Goal: Task Accomplishment & Management: Complete application form

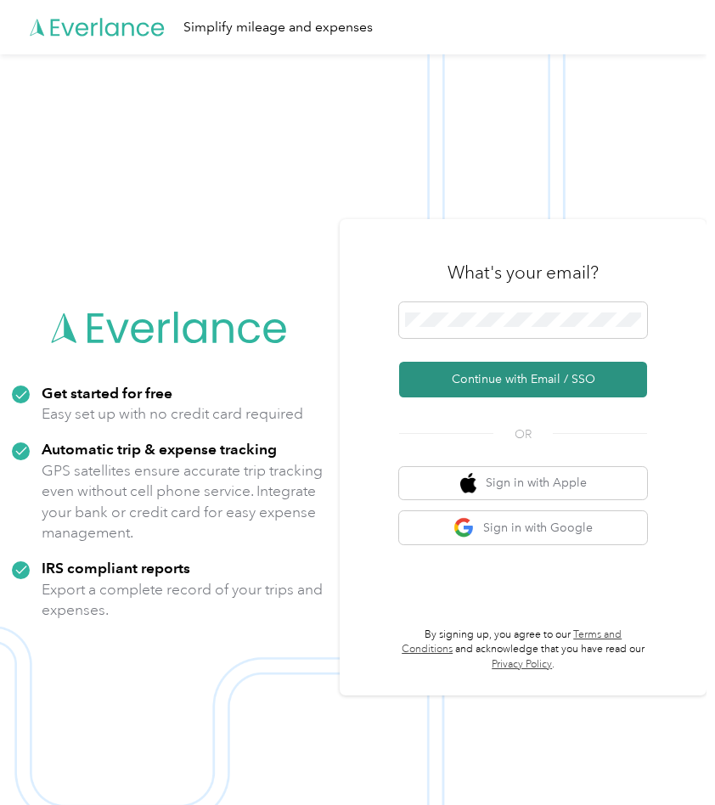
click at [526, 379] on button "Continue with Email / SSO" at bounding box center [523, 380] width 248 height 36
click at [516, 378] on button "Continue with Email / SSO" at bounding box center [523, 380] width 248 height 36
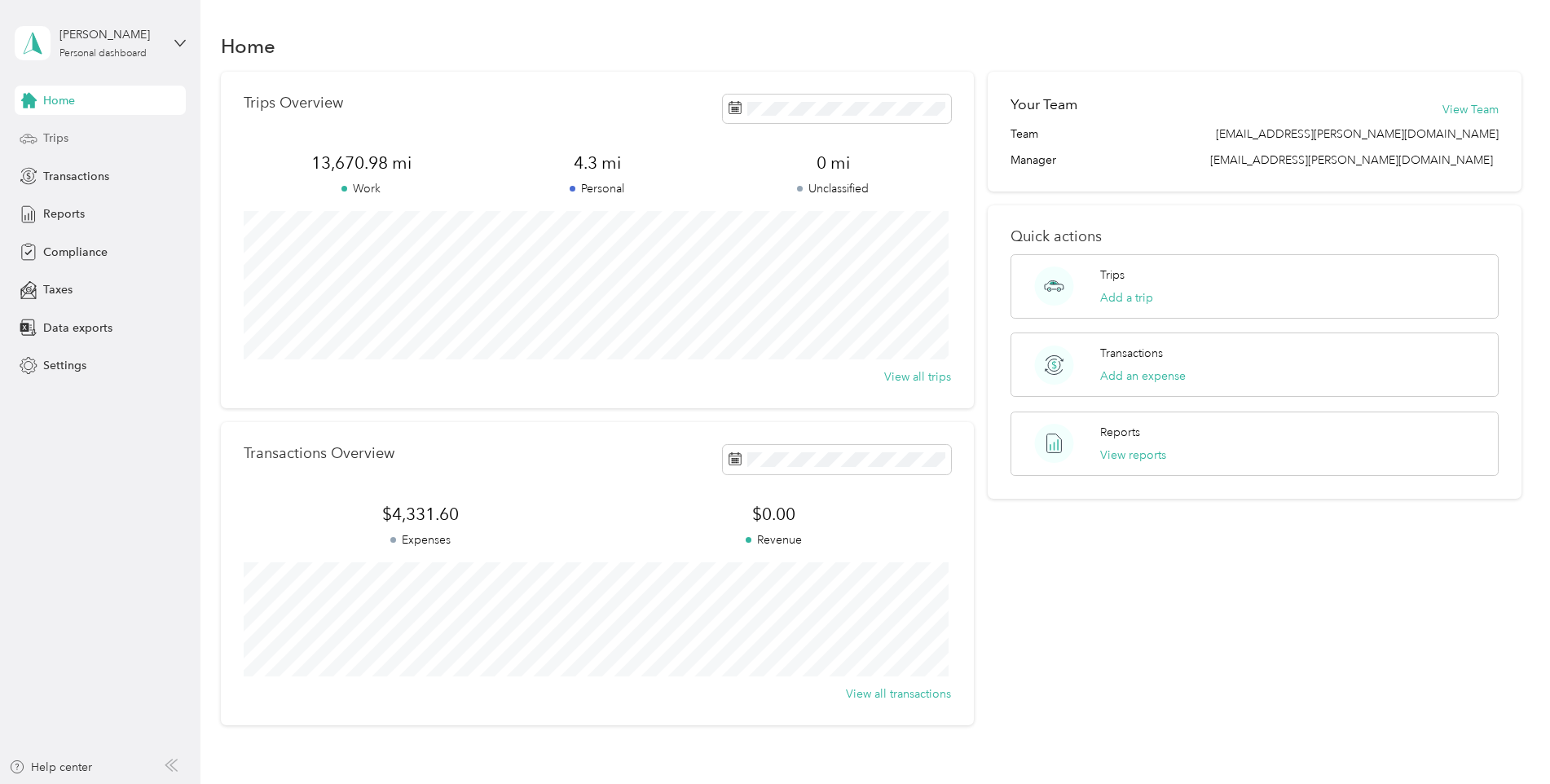
click at [56, 134] on span "Trips" at bounding box center [56, 138] width 25 height 17
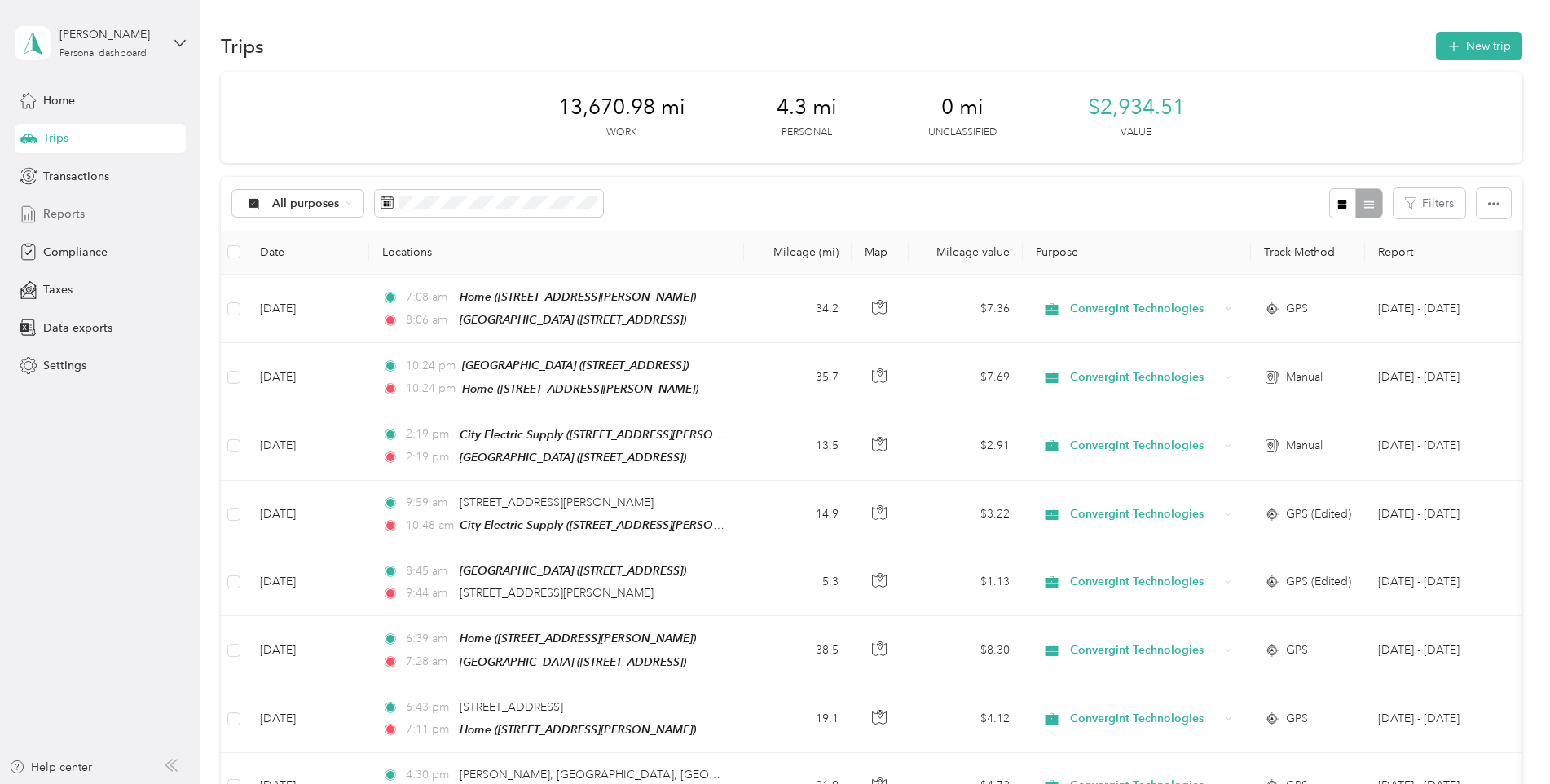
click at [60, 222] on span "Reports" at bounding box center [63, 214] width 41 height 17
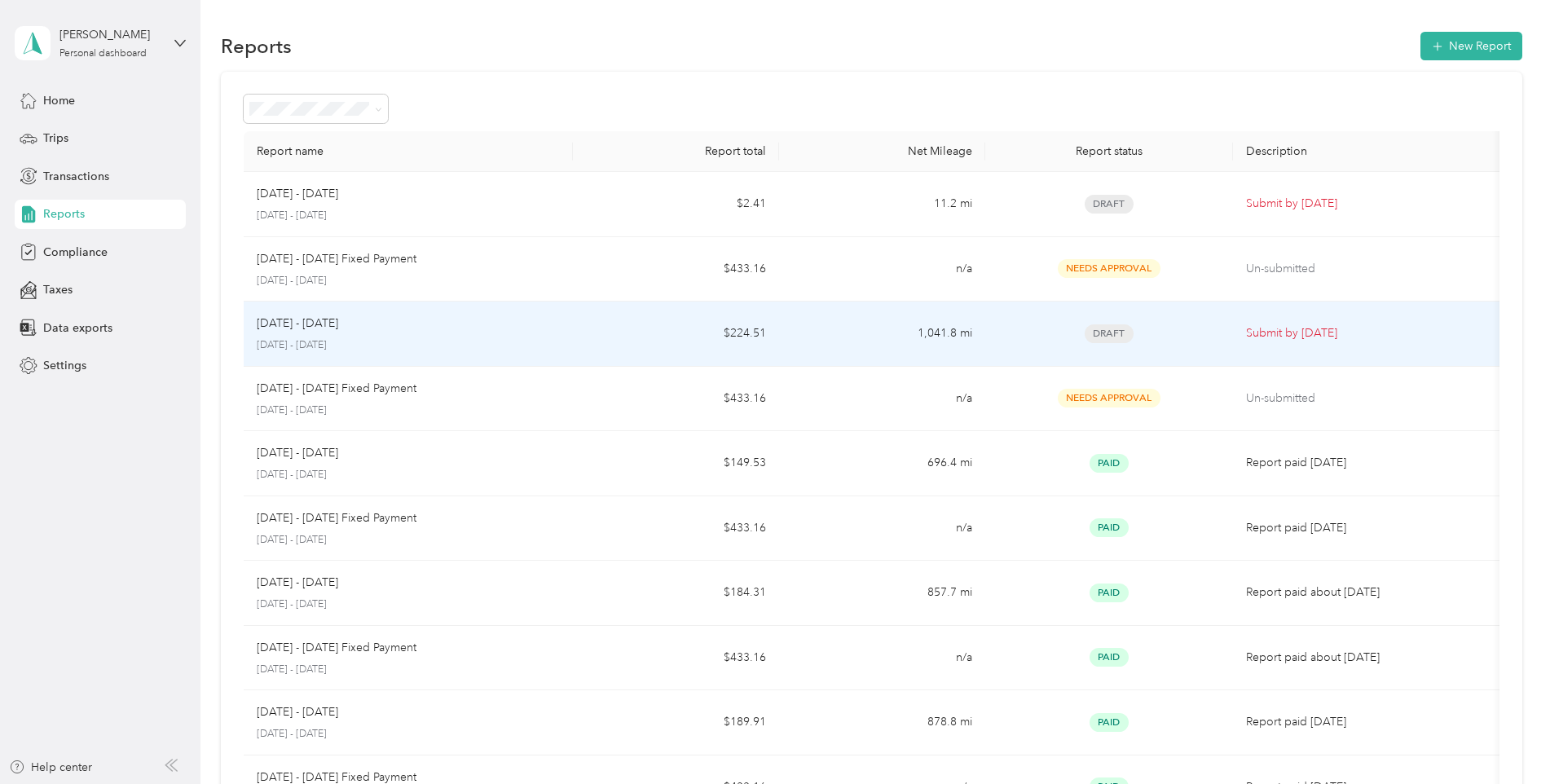
click at [685, 336] on span "Draft" at bounding box center [1109, 334] width 49 height 19
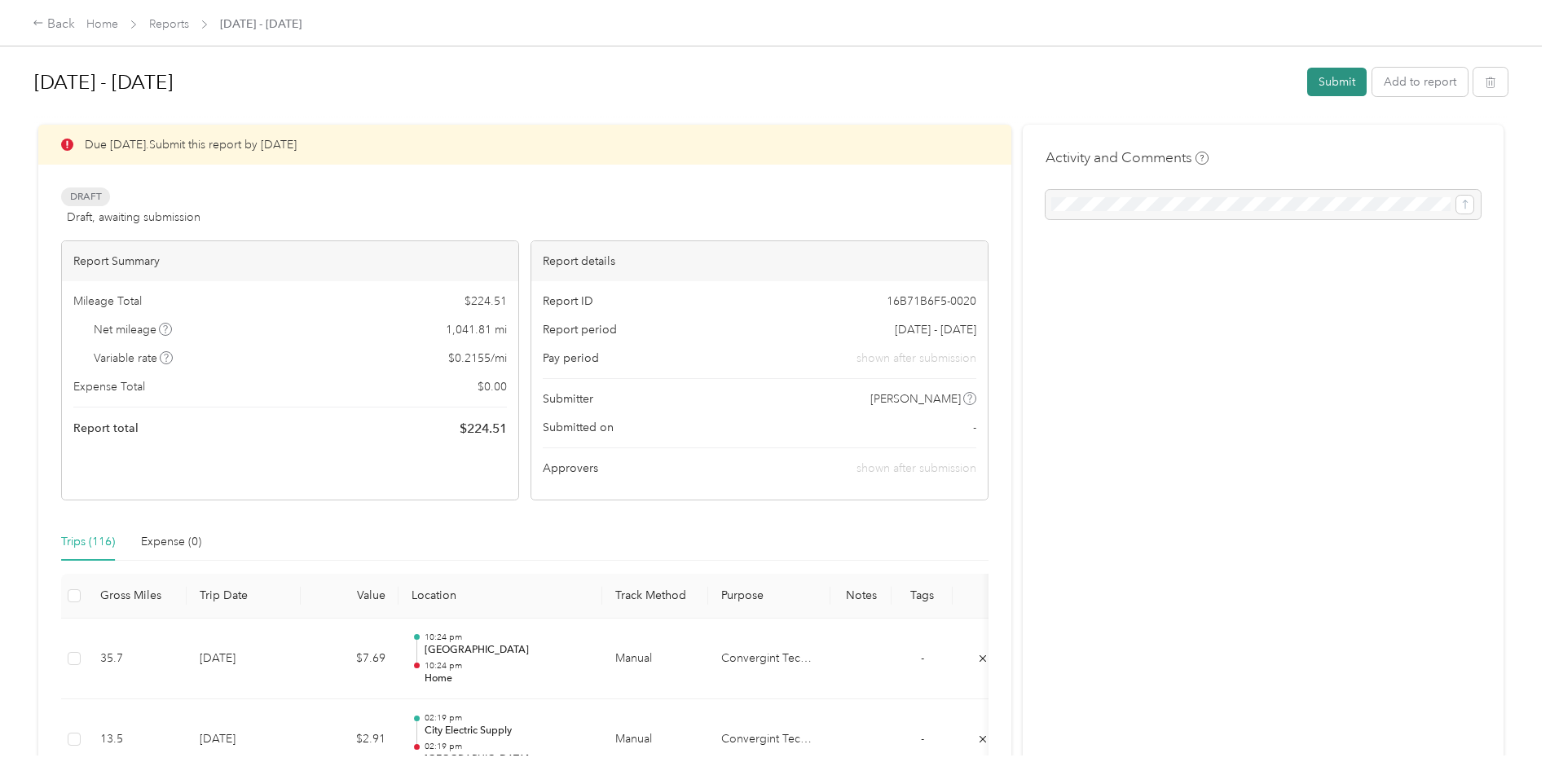
click at [685, 85] on button "Submit" at bounding box center [1337, 82] width 60 height 29
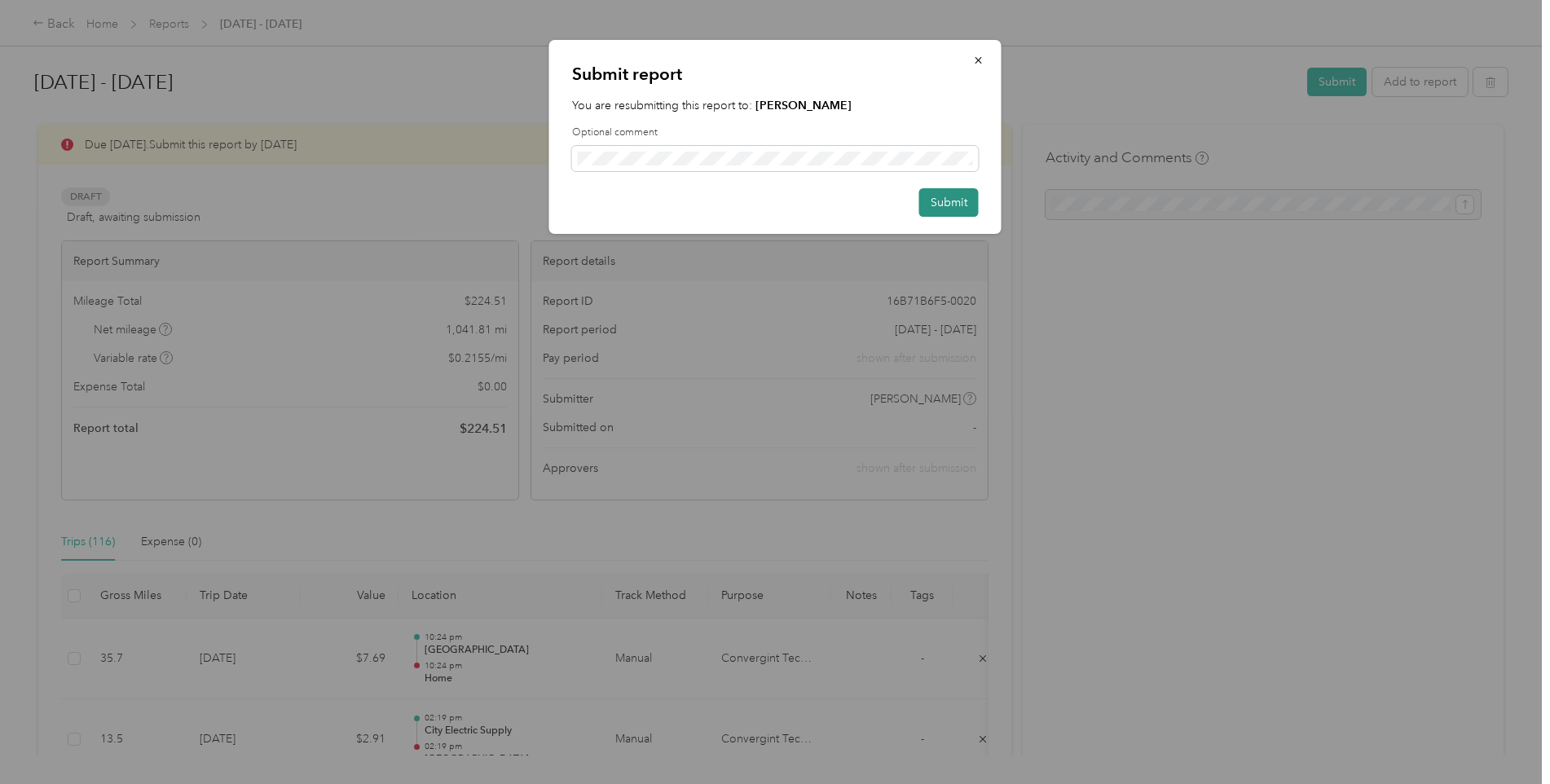
click at [685, 206] on button "Submit" at bounding box center [949, 202] width 60 height 29
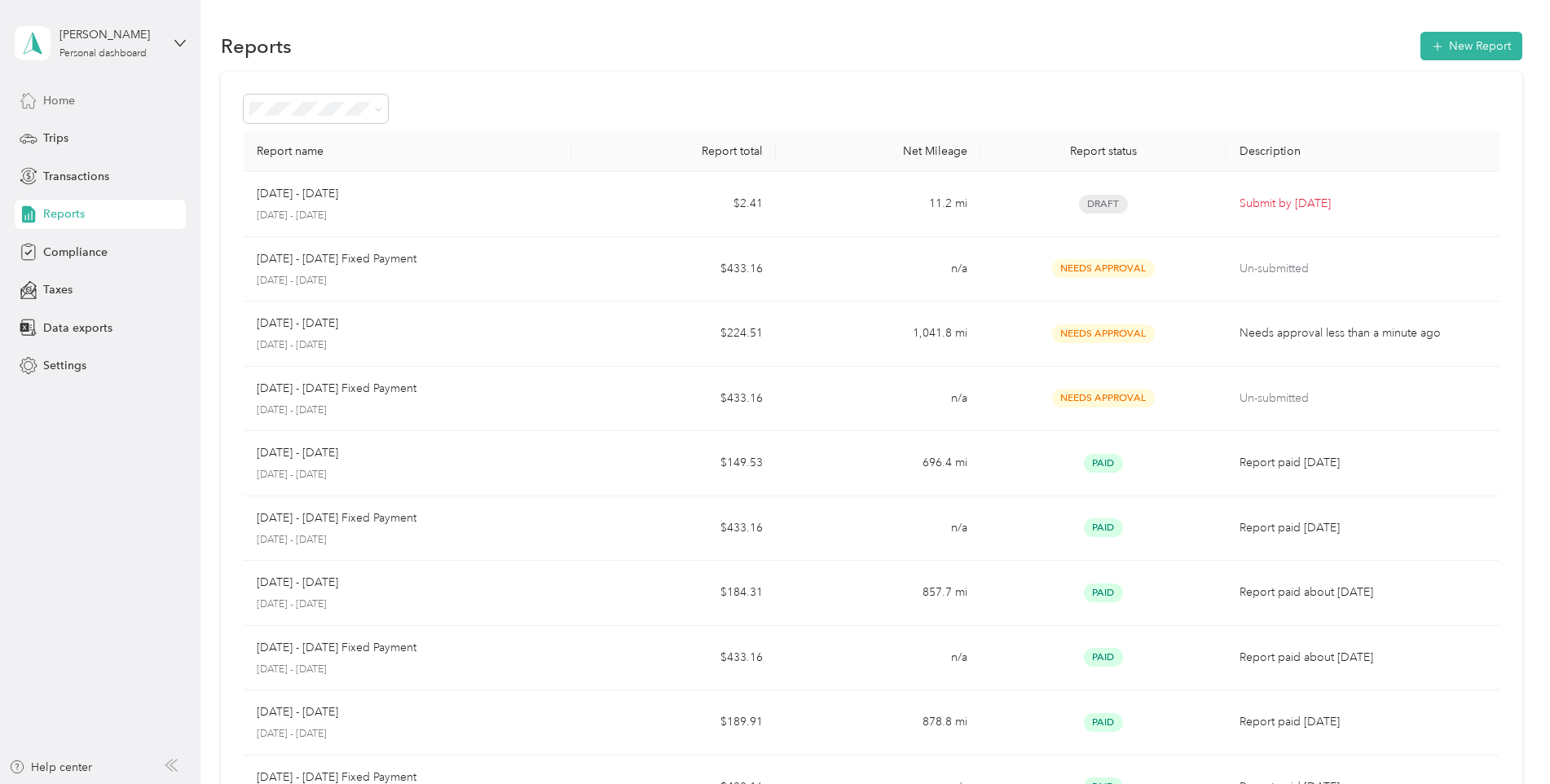
click at [62, 94] on span "Home" at bounding box center [59, 101] width 32 height 17
